Goal: Task Accomplishment & Management: Complete application form

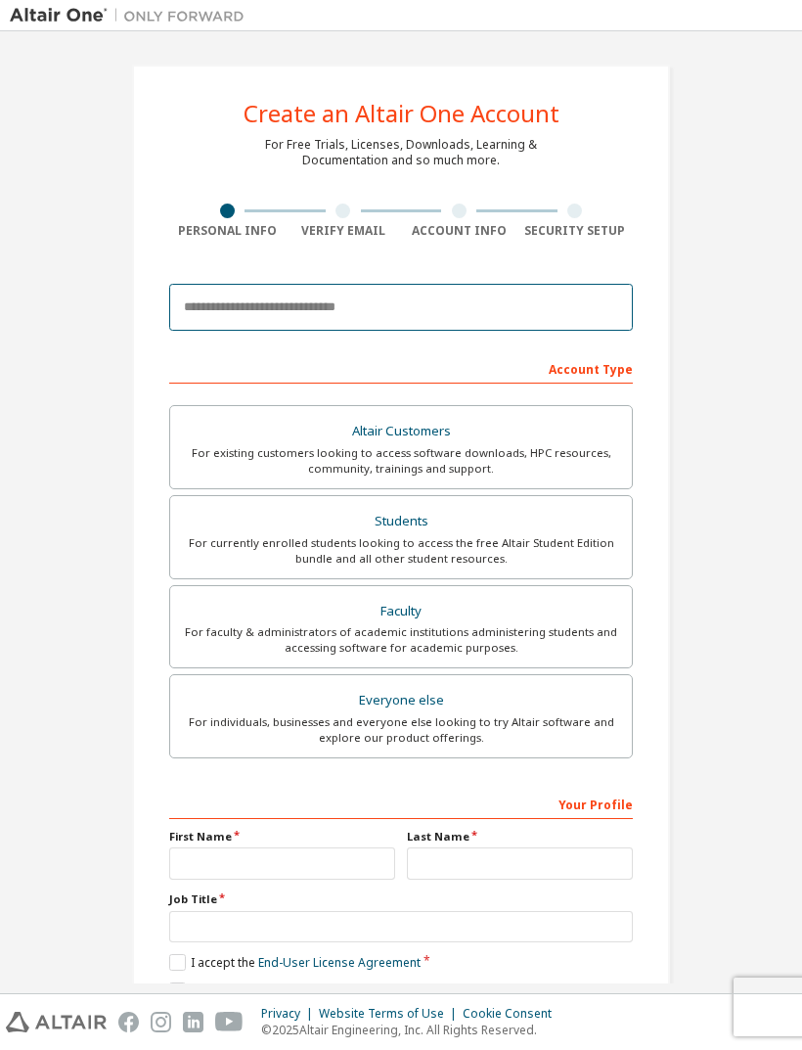
click at [561, 292] on input "email" at bounding box center [401, 307] width 464 height 47
type input "*"
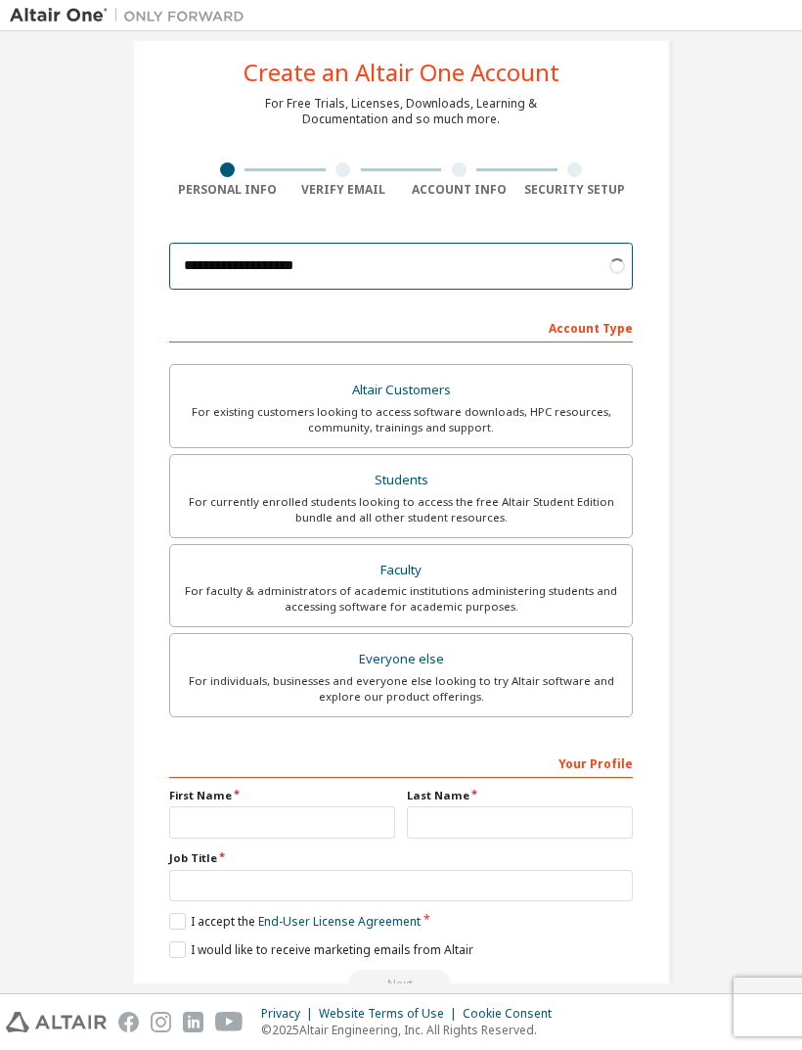
scroll to position [39, 0]
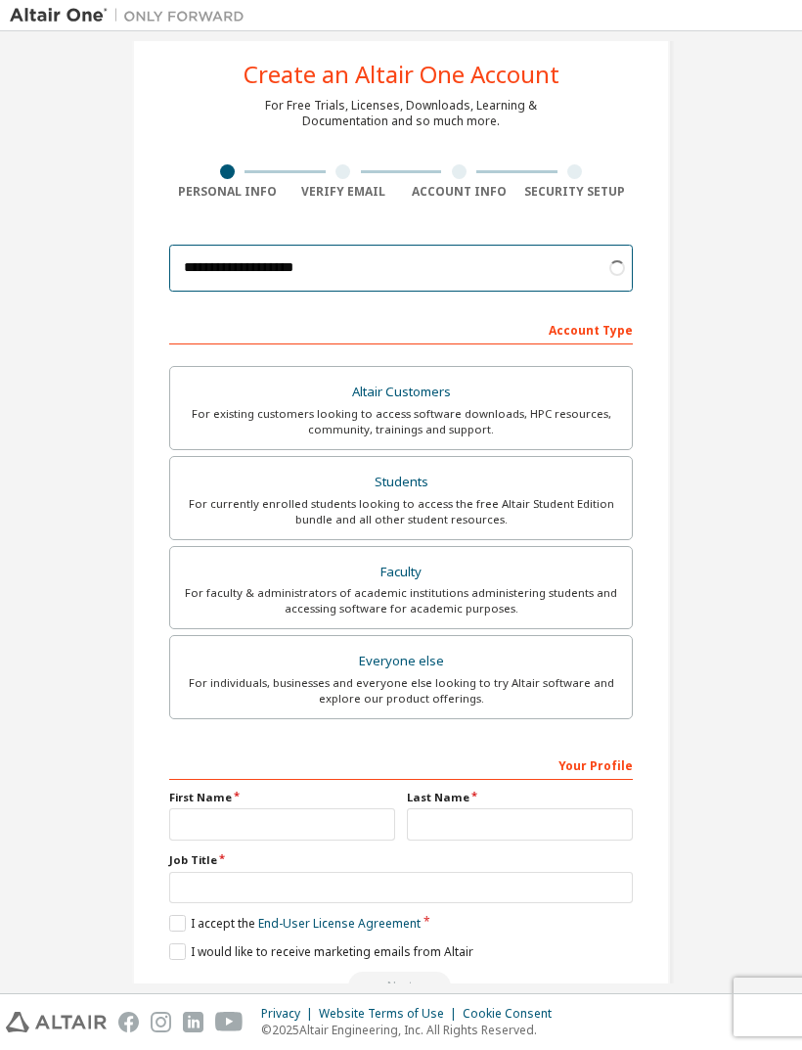
type input "**********"
click at [782, 468] on div "**********" at bounding box center [401, 520] width 783 height 1036
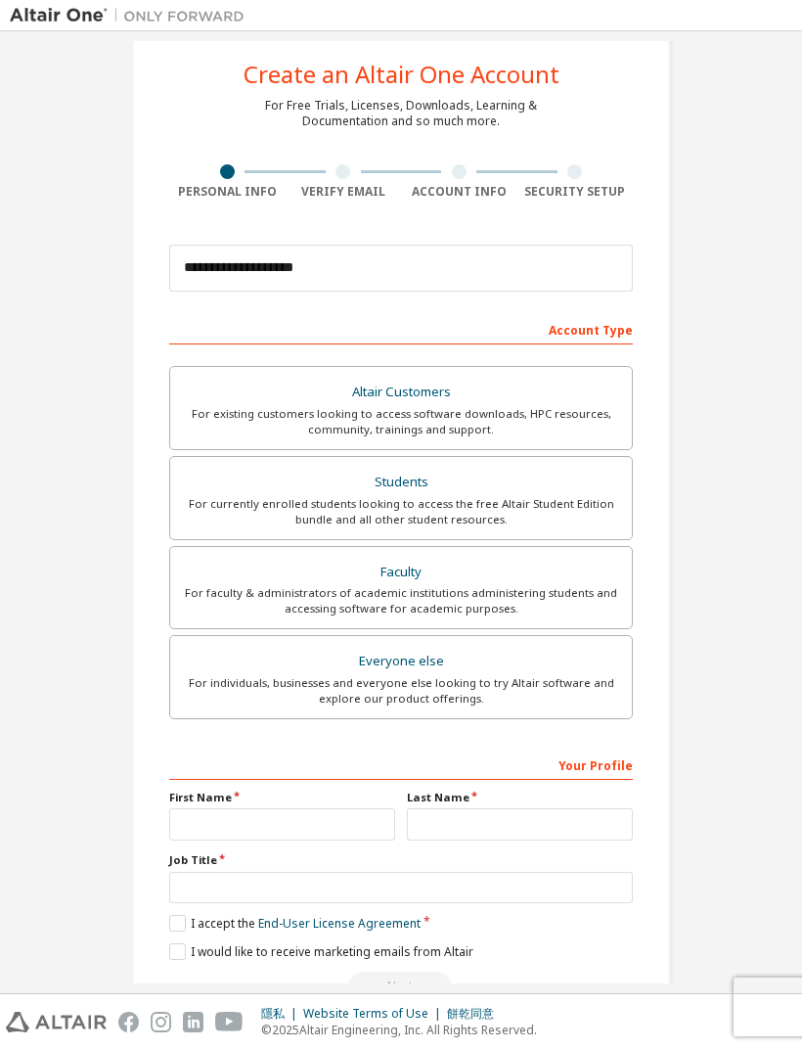
scroll to position [0, 0]
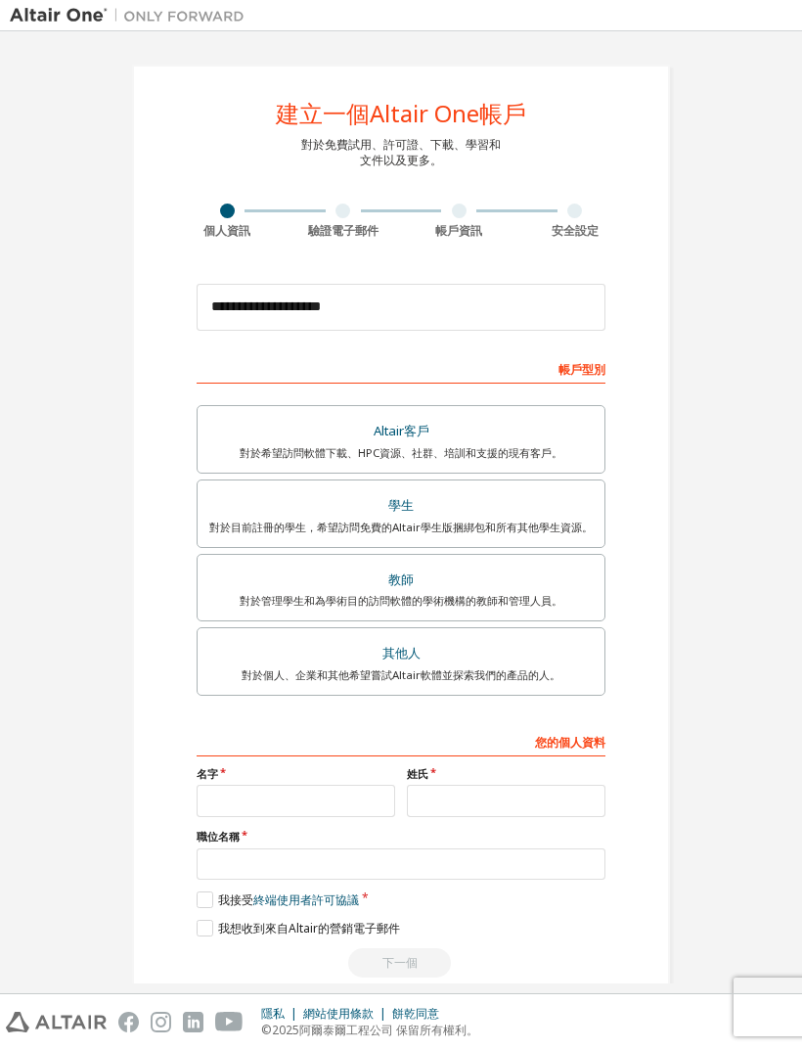
click at [558, 528] on div "對於目前註冊的學生，希望訪問免費的Altair學生版捆綁包和所有其他學生資源。" at bounding box center [401, 528] width 384 height 16
click at [348, 789] on input "text" at bounding box center [296, 801] width 199 height 32
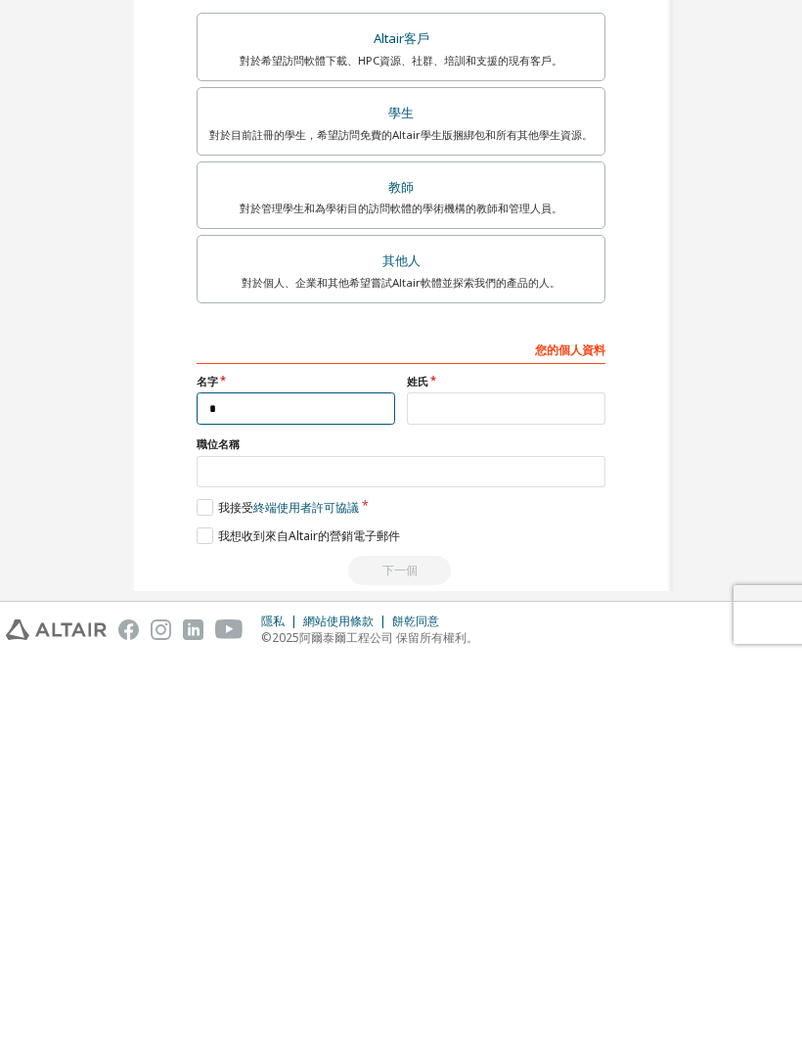
scroll to position [63, 0]
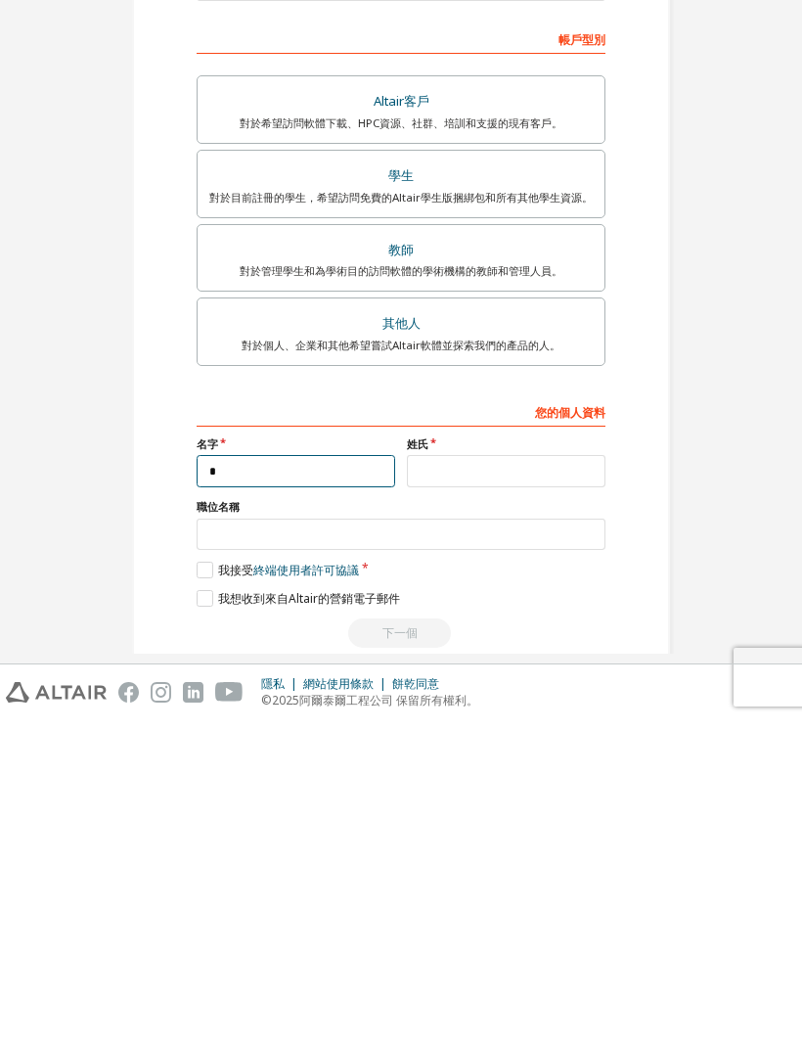
type input "*"
click at [549, 785] on input "text" at bounding box center [506, 801] width 199 height 32
click at [351, 785] on input "*" at bounding box center [296, 801] width 199 height 32
type input "**"
click at [562, 785] on input "text" at bounding box center [506, 801] width 199 height 32
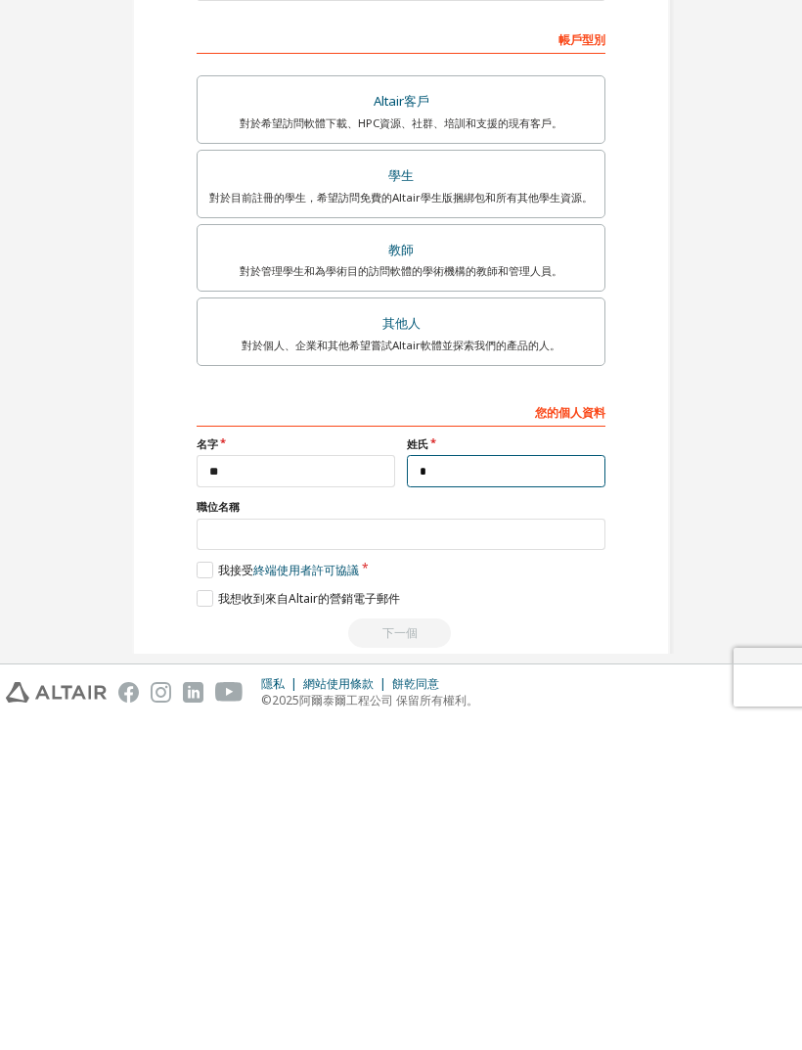
type input "*"
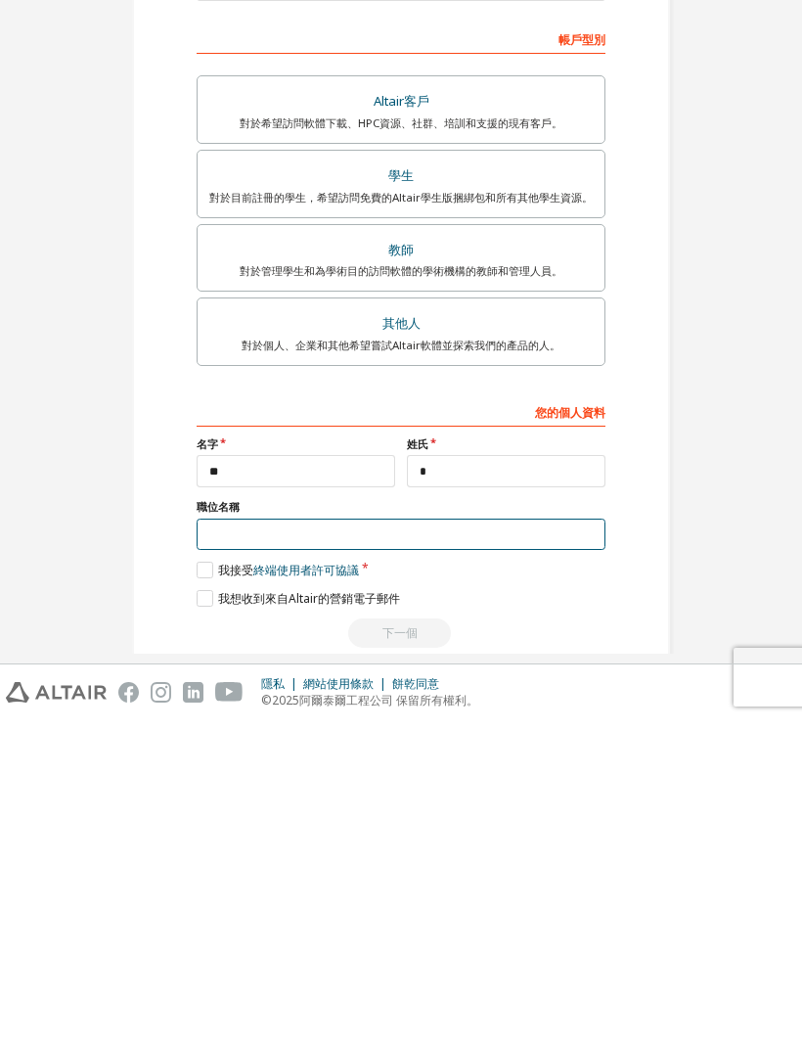
click at [499, 848] on input "text" at bounding box center [401, 864] width 409 height 32
click at [215, 891] on label "我接受 終端使用者許可協議" at bounding box center [278, 899] width 162 height 17
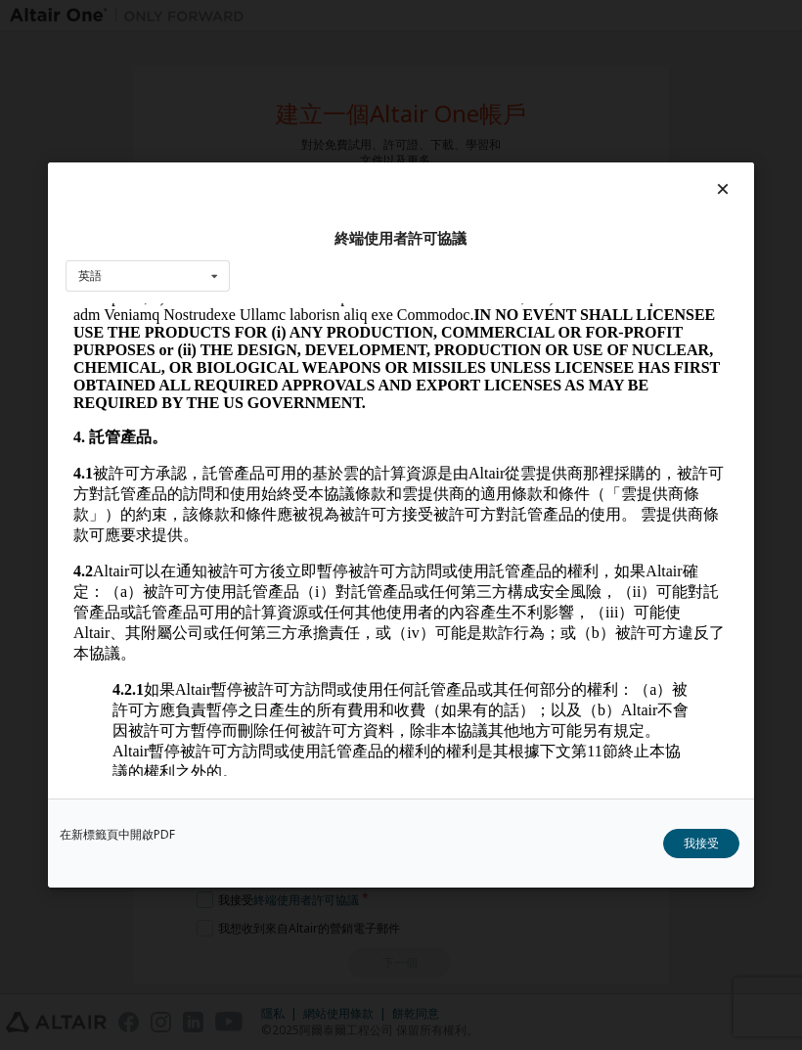
scroll to position [1919, 0]
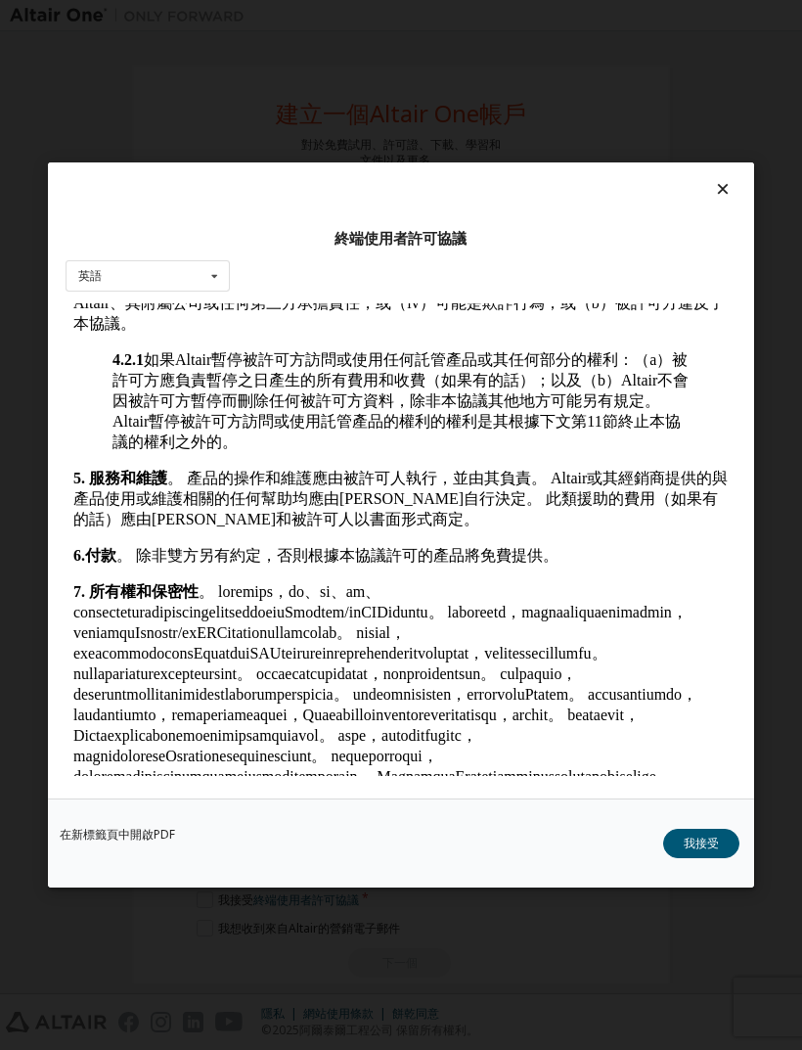
click at [707, 844] on button "我接受" at bounding box center [701, 843] width 76 height 29
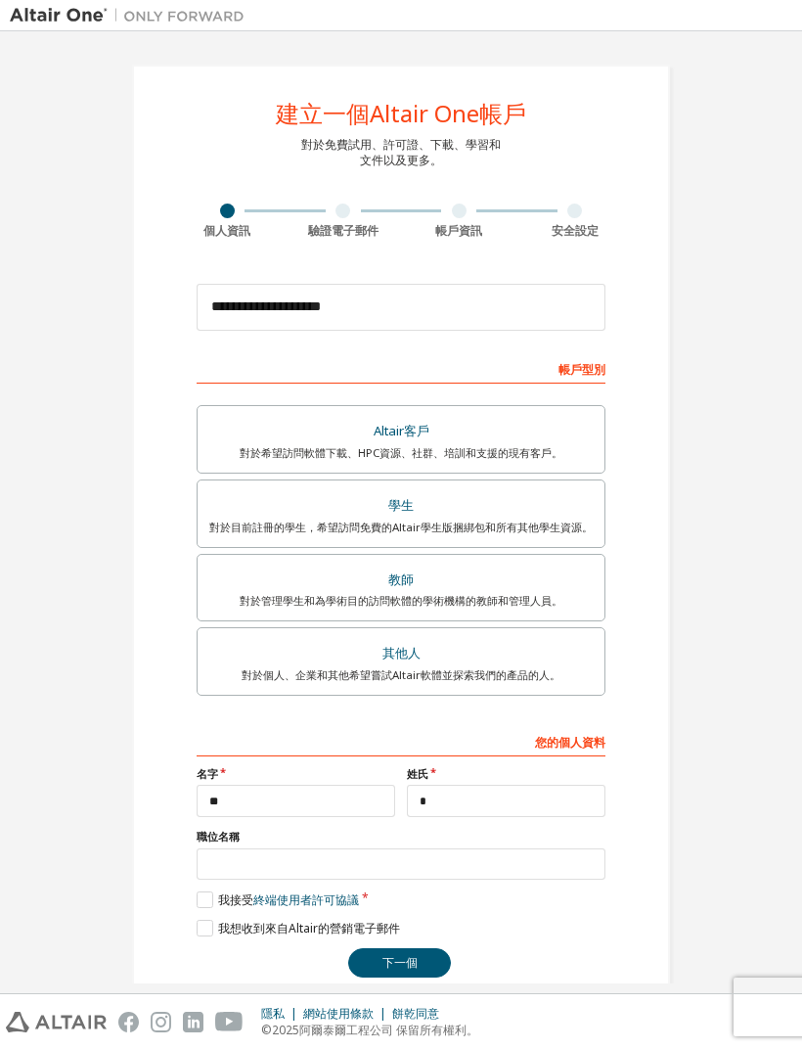
click at [429, 948] on button "下一個" at bounding box center [399, 962] width 103 height 29
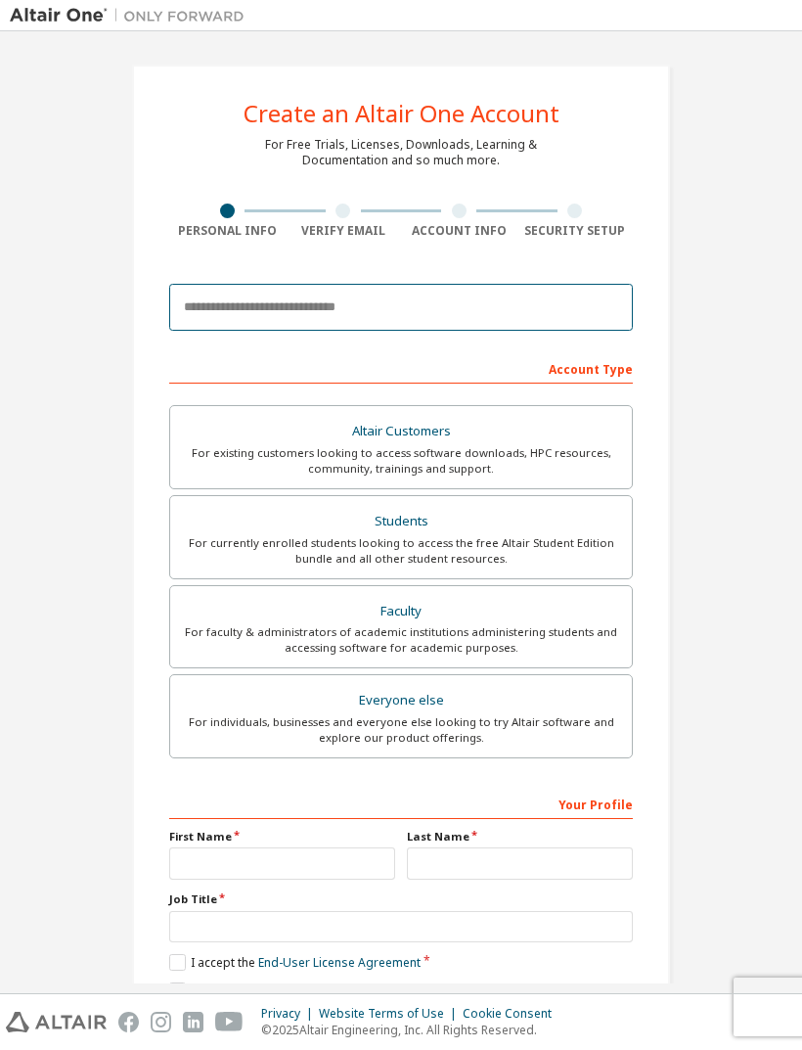
click at [515, 299] on input "email" at bounding box center [401, 307] width 464 height 47
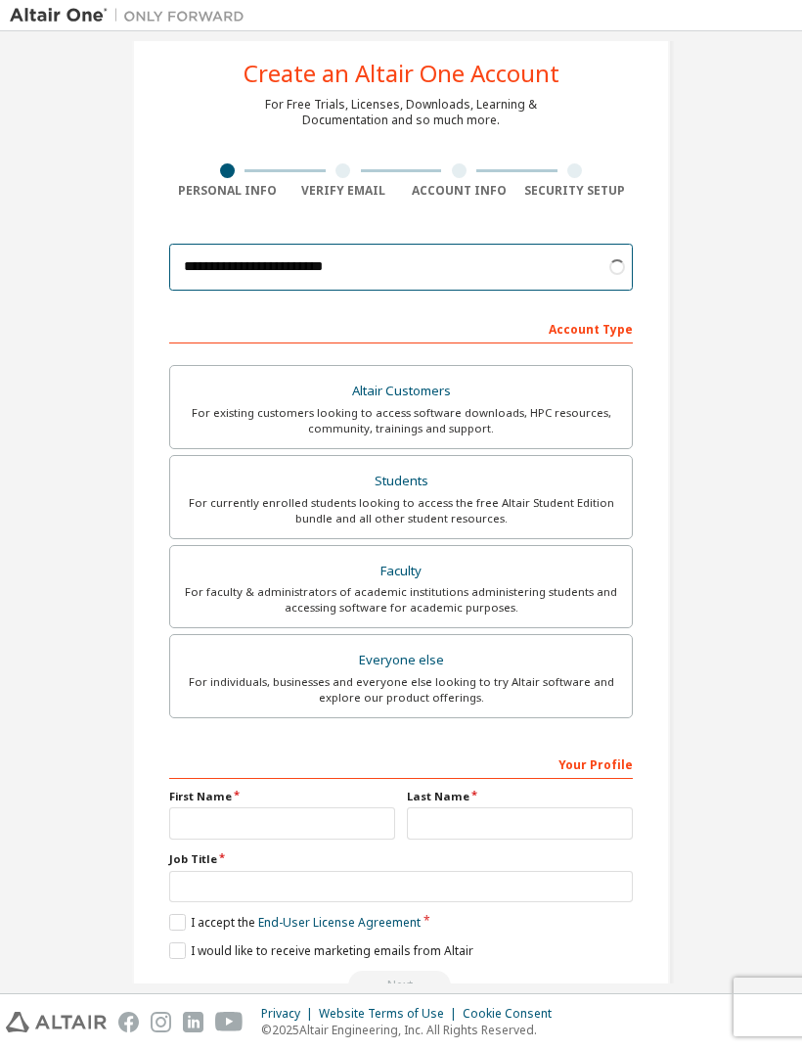
scroll to position [39, 0]
type input "**********"
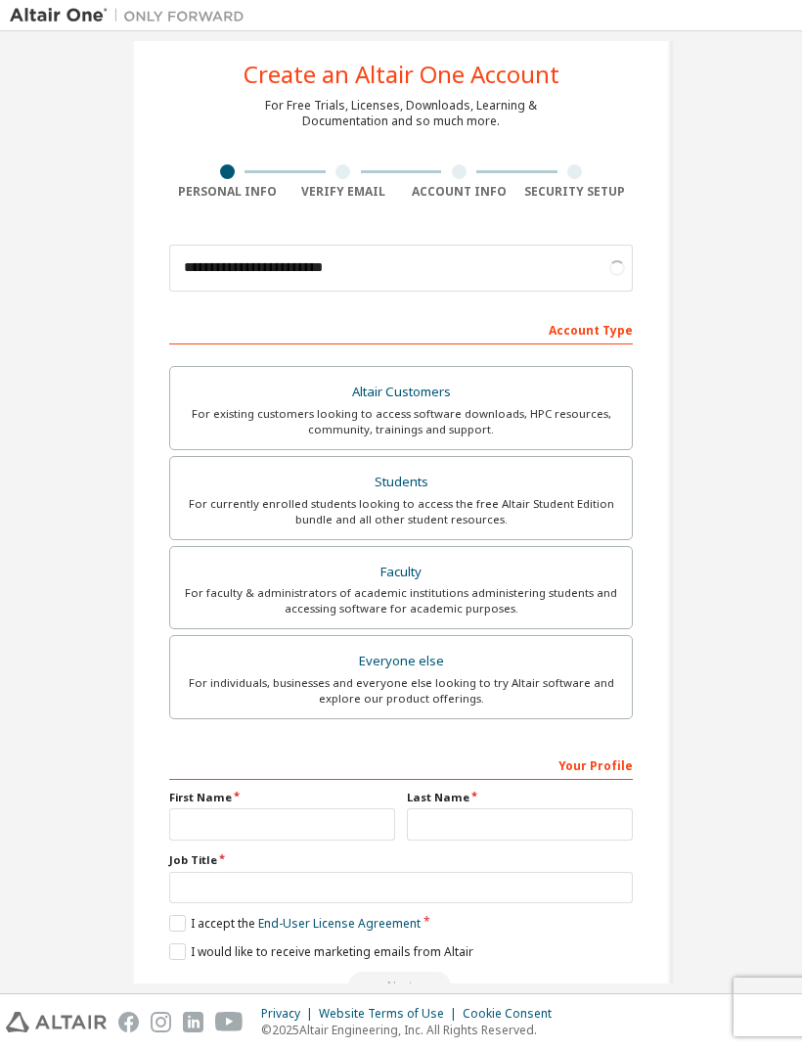
click at [584, 498] on div "For currently enrolled students looking to access the free Altair Student Editi…" at bounding box center [401, 511] width 438 height 31
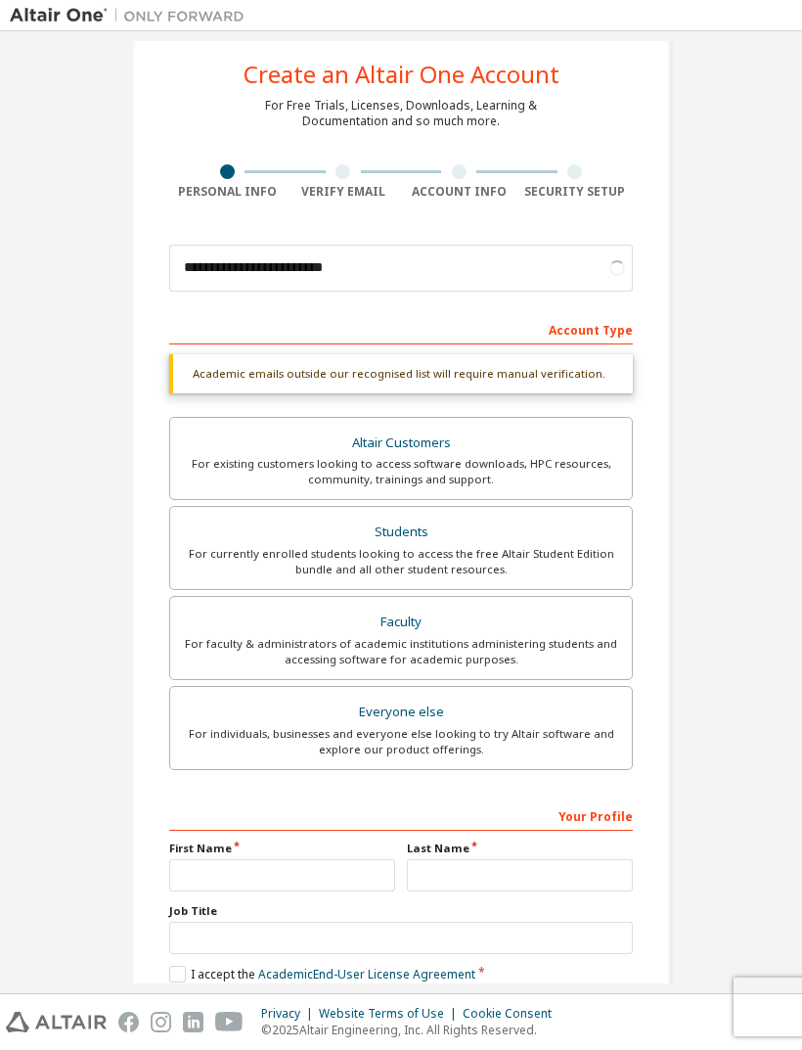
click at [775, 575] on div "**********" at bounding box center [401, 545] width 783 height 1087
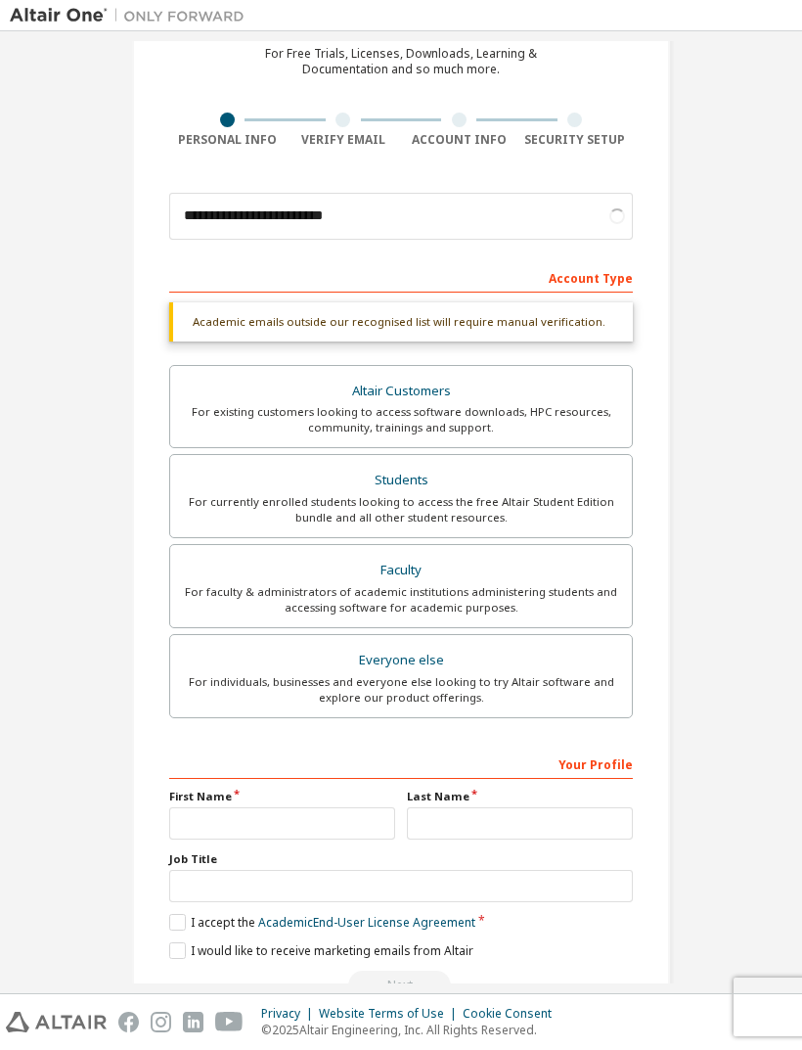
scroll to position [89, 0]
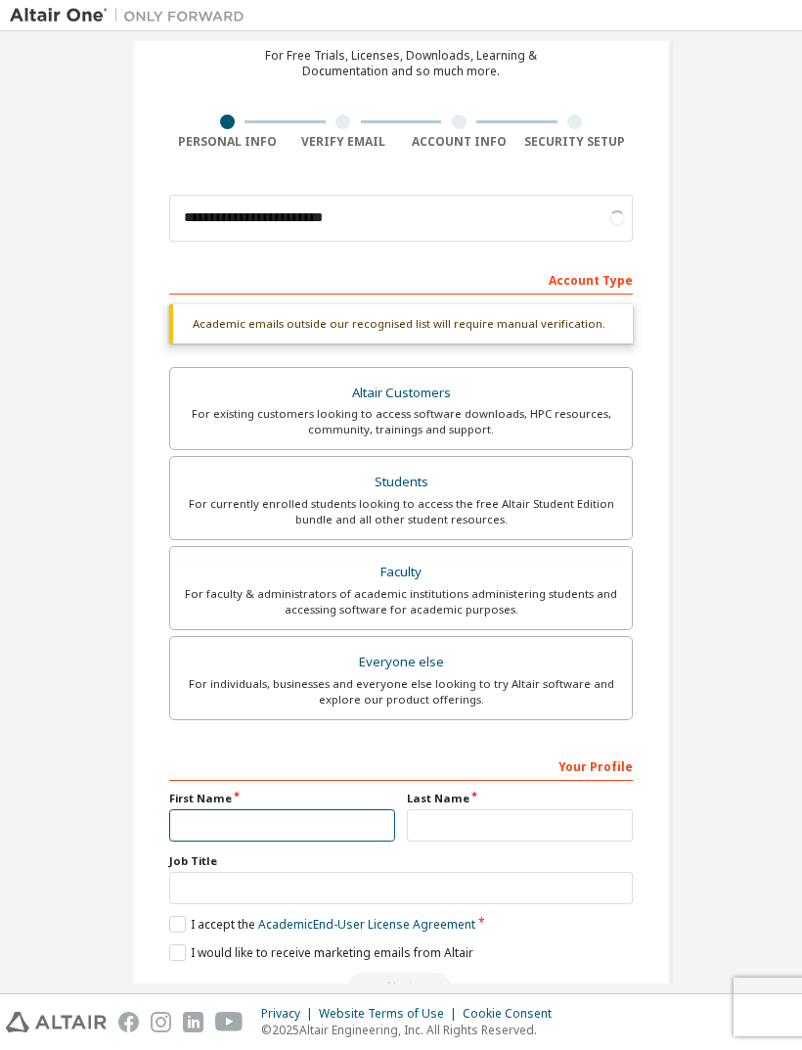
click at [187, 825] on input "text" at bounding box center [282, 825] width 226 height 32
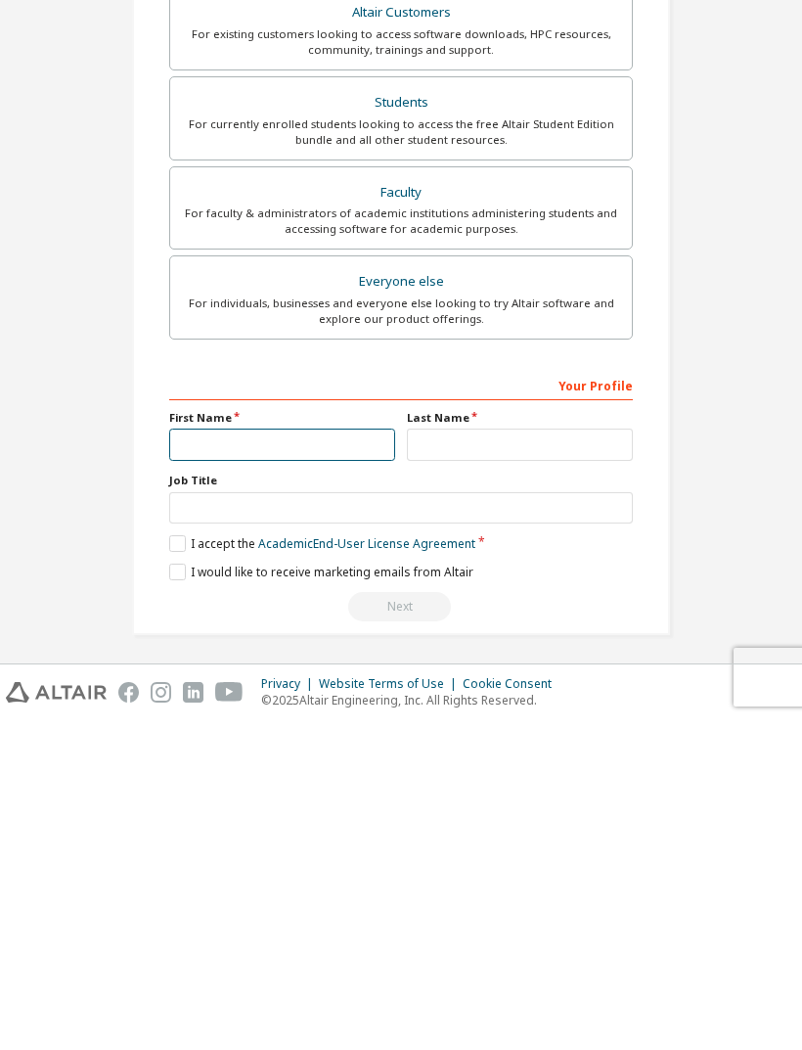
scroll to position [39, 0]
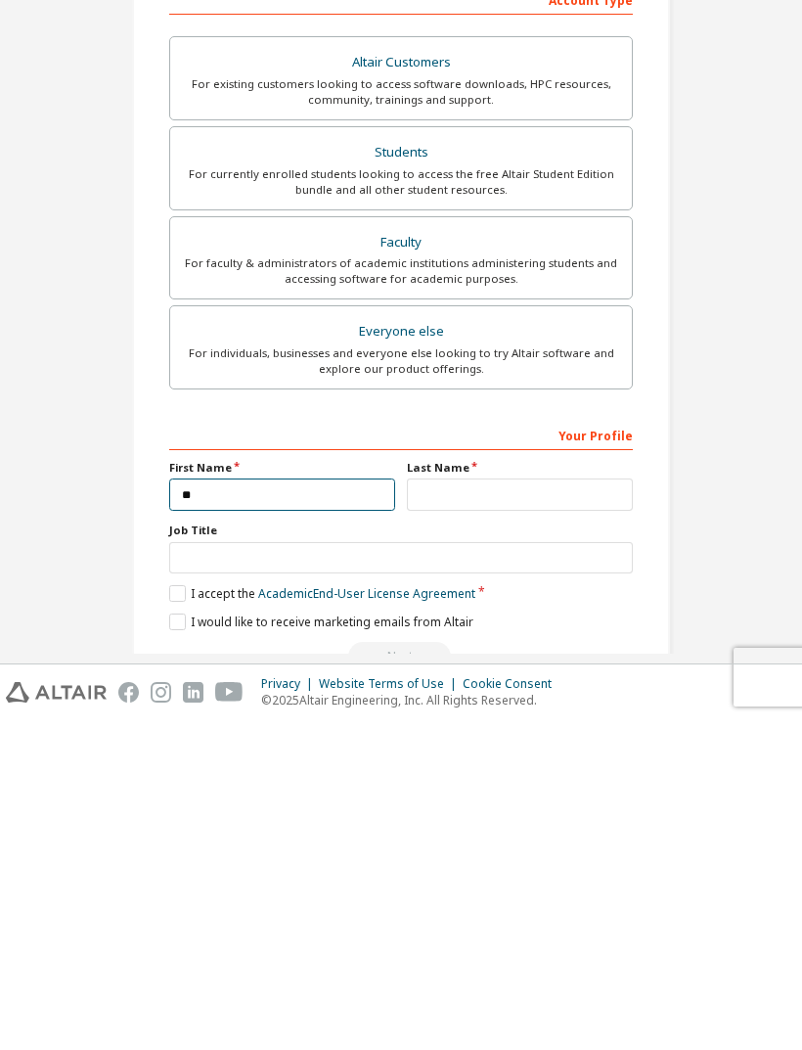
type input "**"
click at [586, 808] on input "text" at bounding box center [520, 824] width 226 height 32
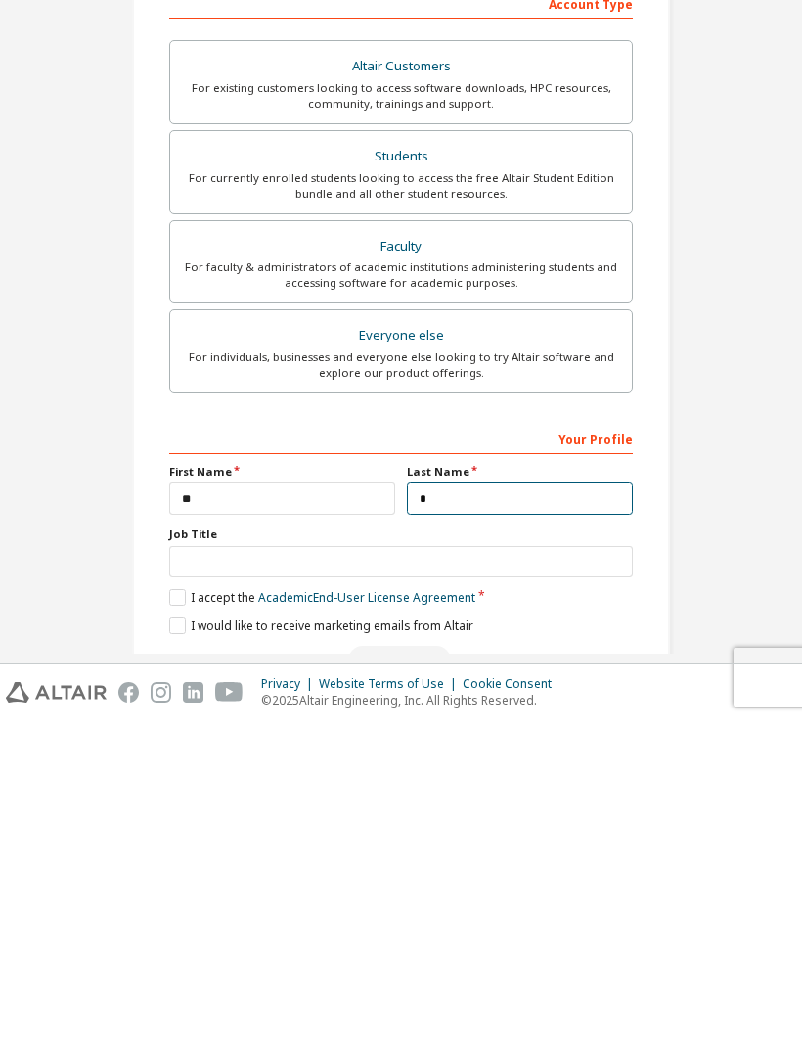
type input "*"
click at [176, 919] on label "I accept the Academic End-User License Agreement" at bounding box center [322, 927] width 306 height 17
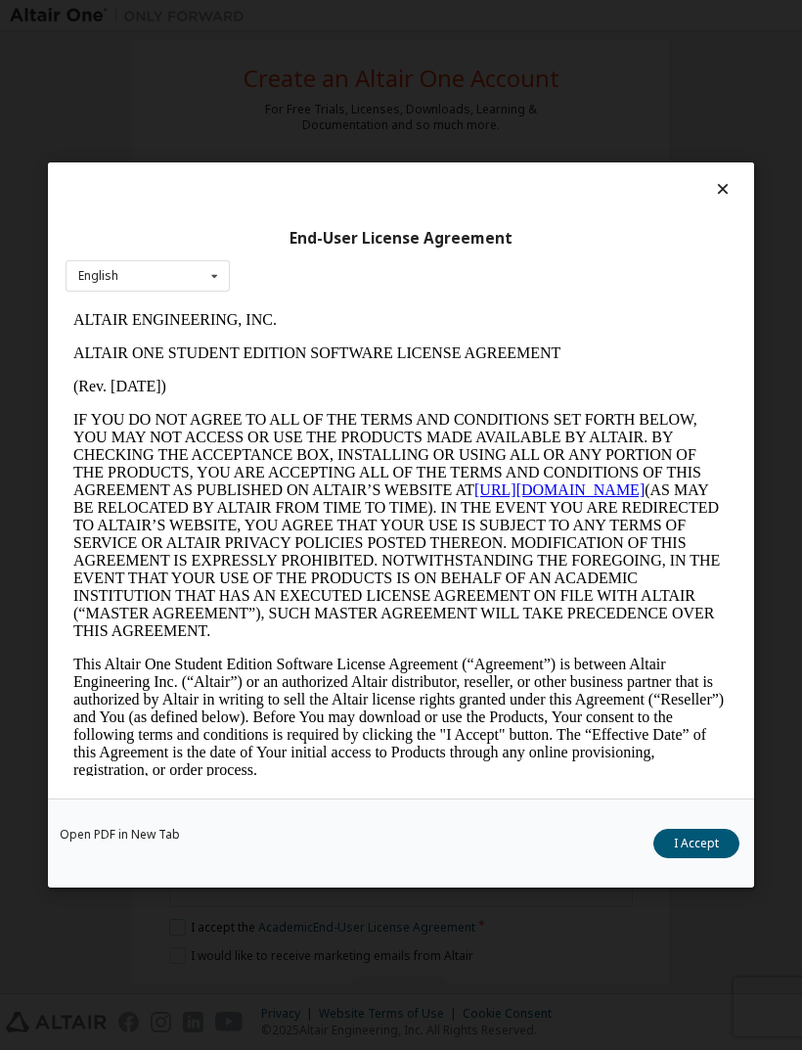
scroll to position [0, 0]
click at [687, 846] on button "I Accept" at bounding box center [697, 843] width 86 height 29
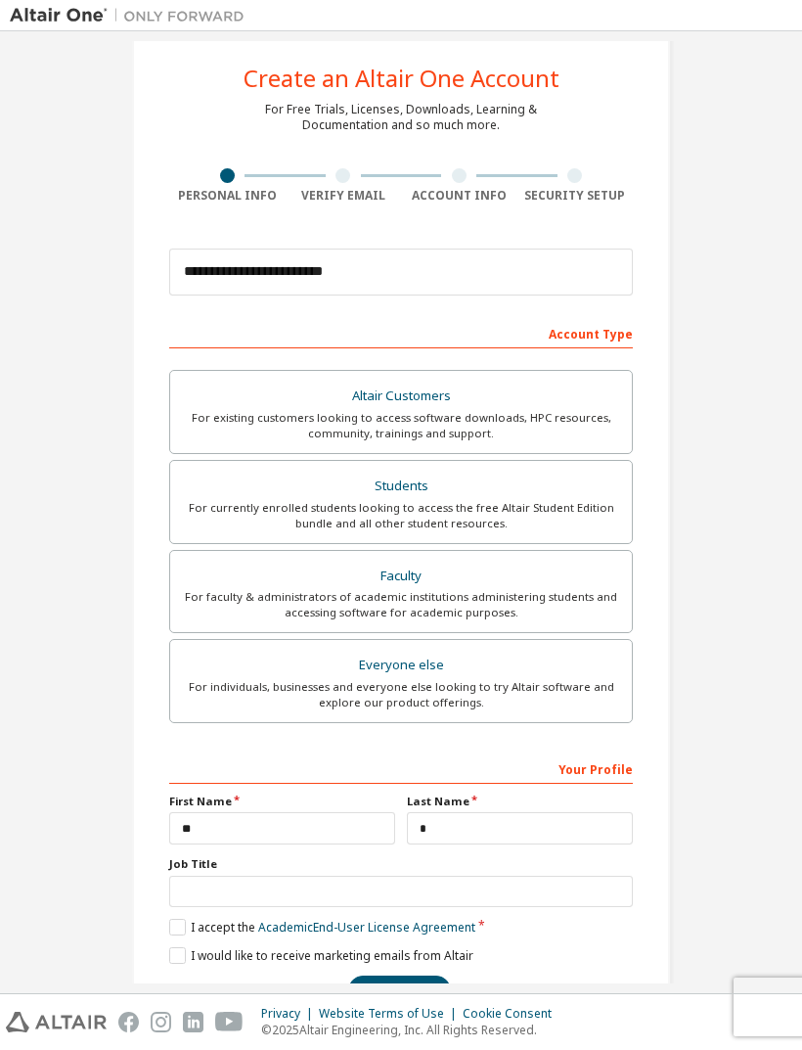
click at [407, 976] on button "Next" at bounding box center [399, 990] width 103 height 29
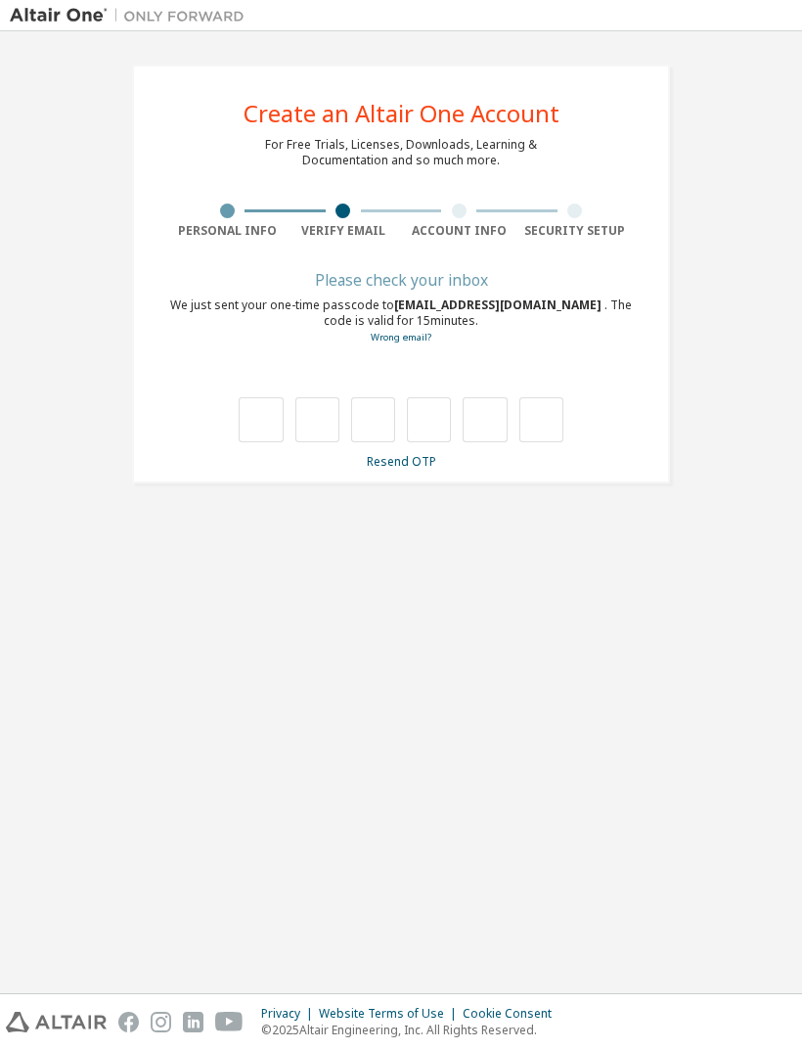
click at [246, 397] on input "text" at bounding box center [261, 419] width 44 height 45
type input "*"
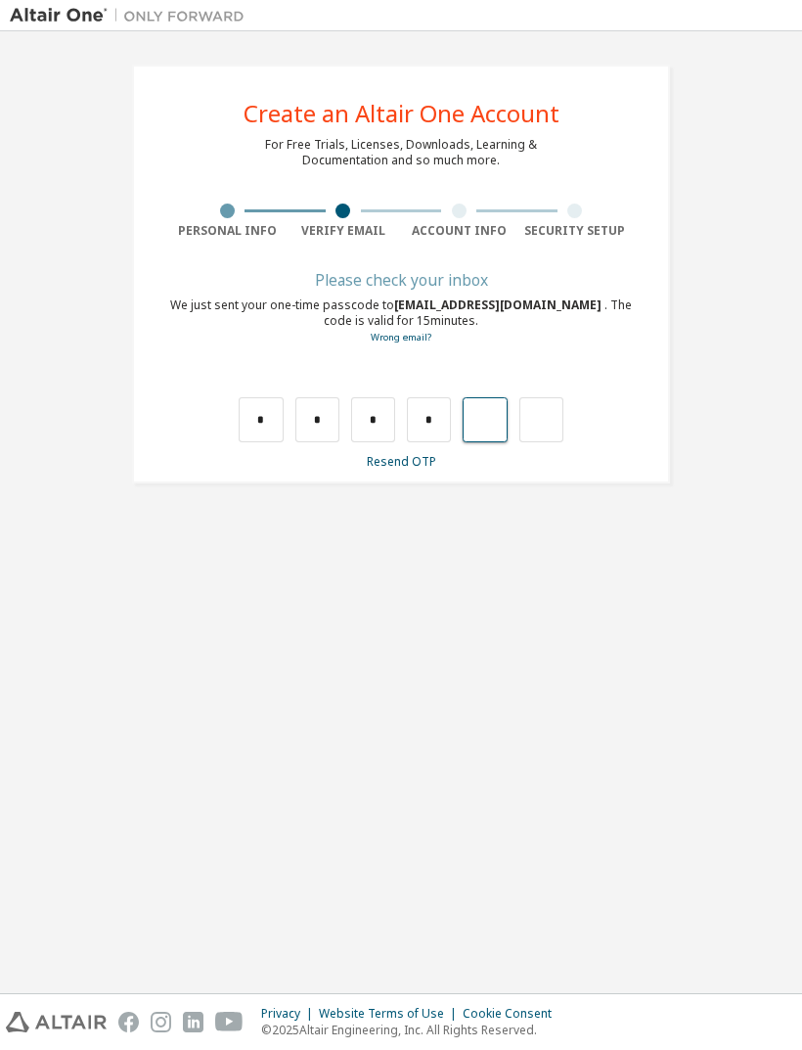
type input "*"
